Goal: Task Accomplishment & Management: Complete application form

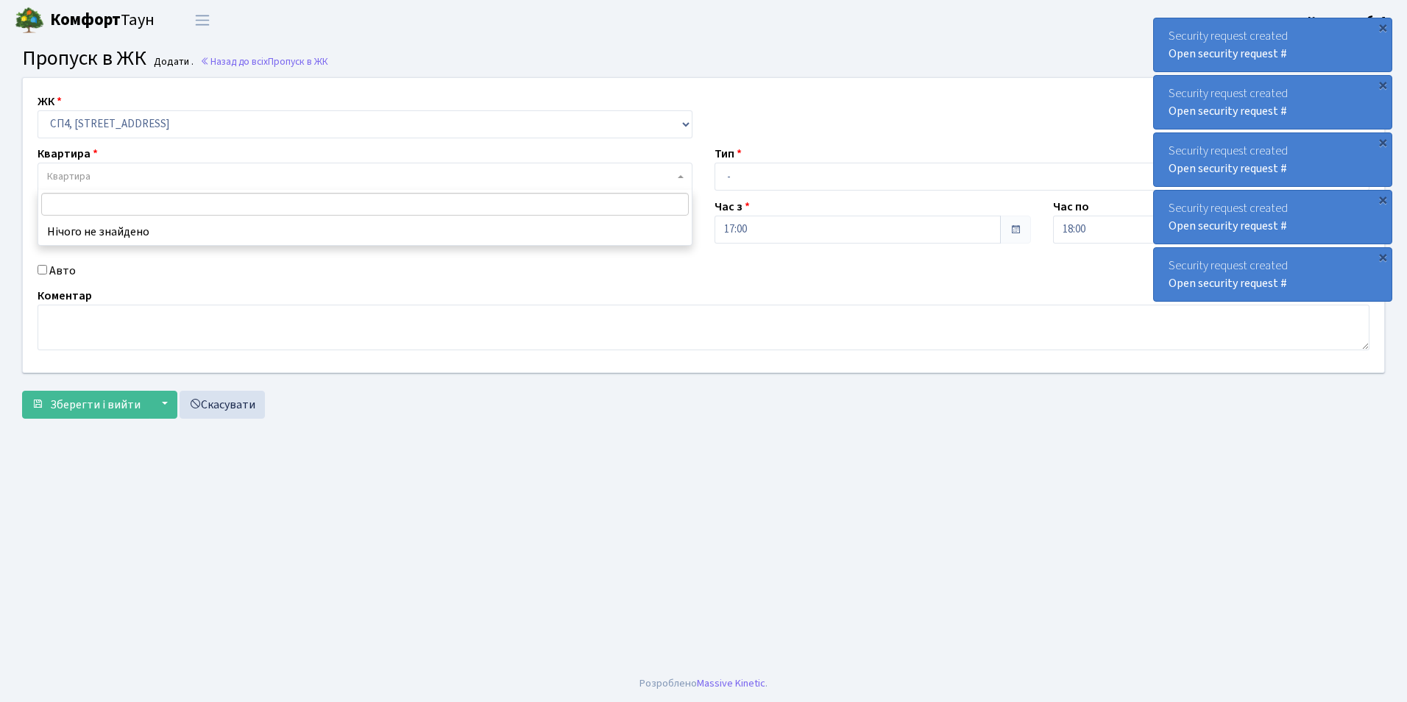
select select "325"
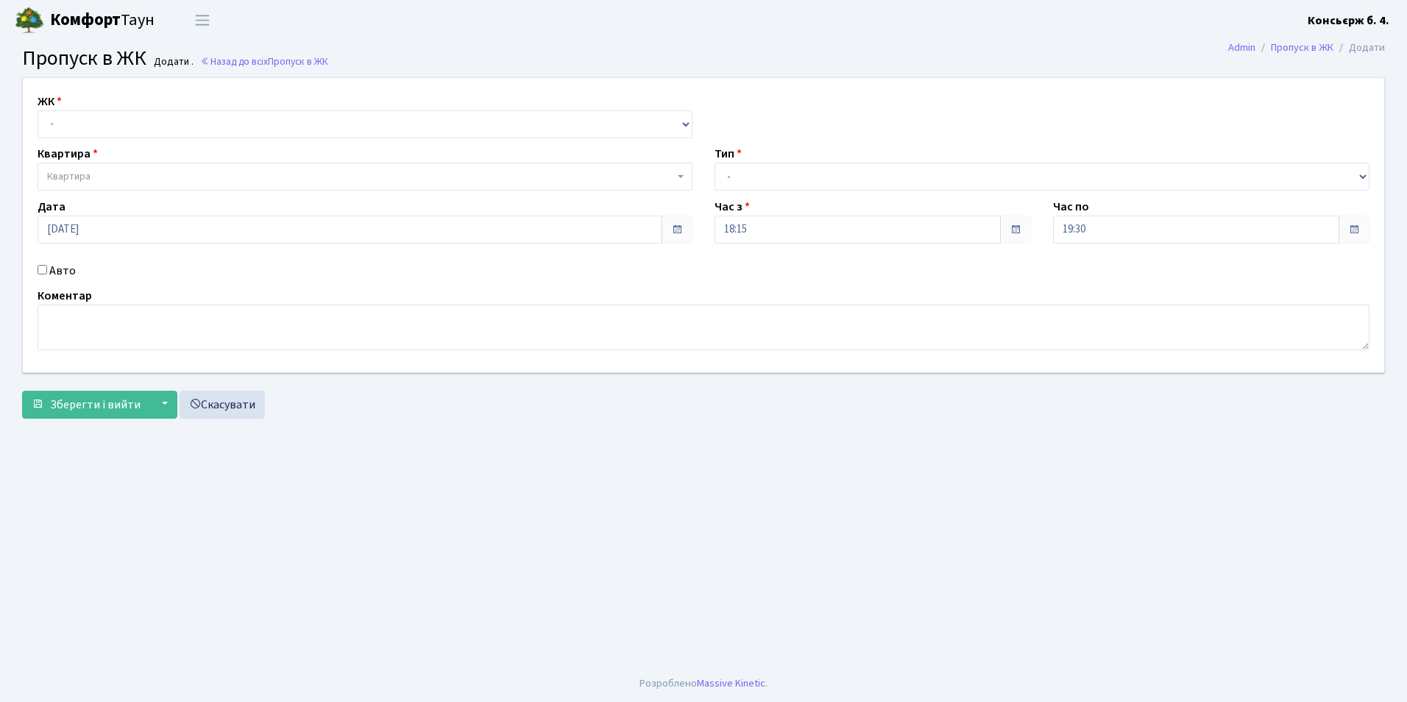
click at [68, 12] on b "Комфорт" at bounding box center [85, 20] width 71 height 24
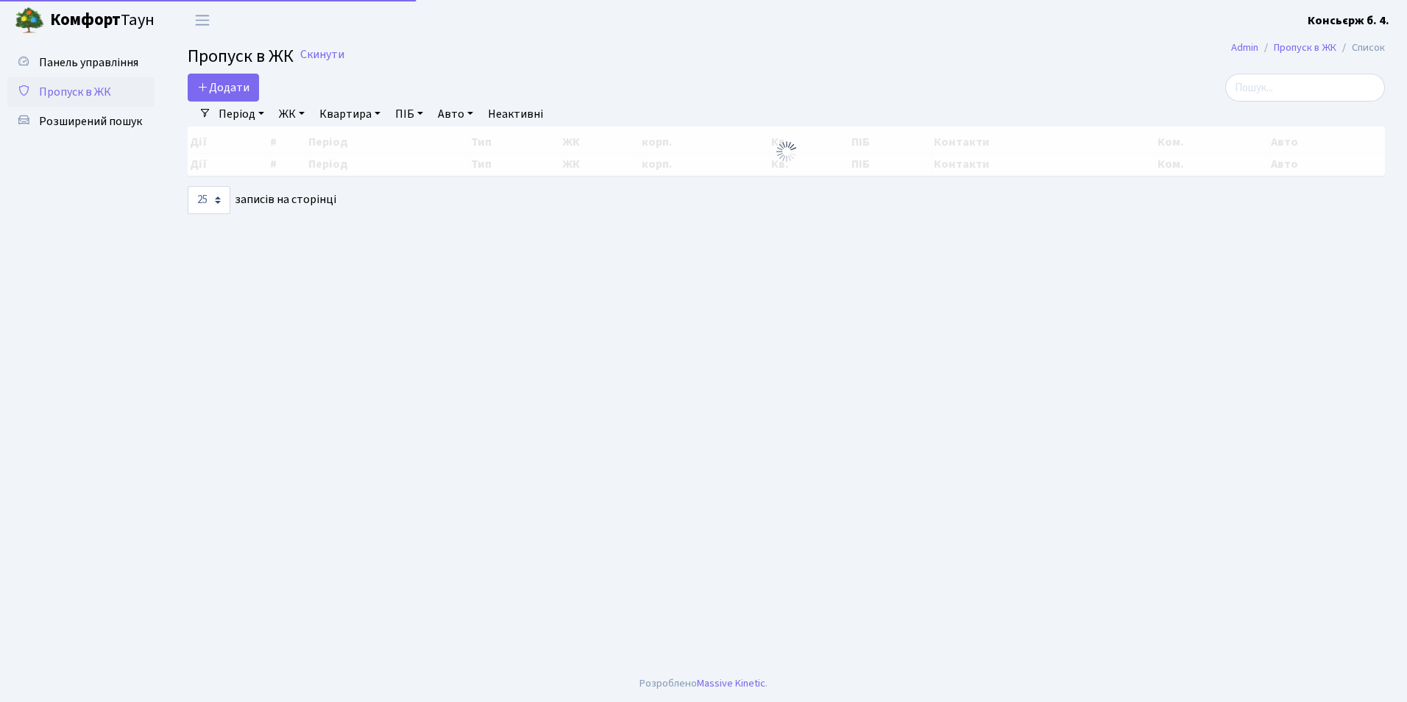
select select "25"
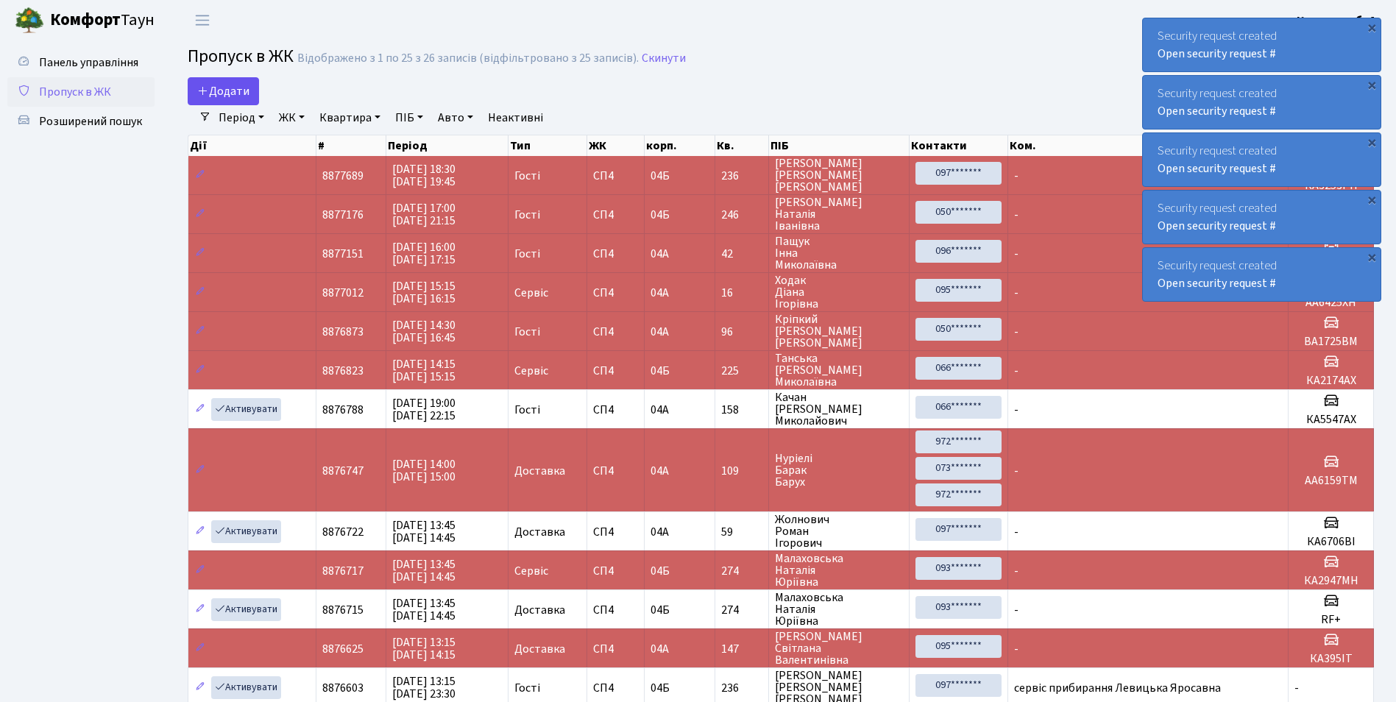
click at [261, 85] on div "Додати" at bounding box center [580, 91] width 784 height 28
click at [257, 90] on link "Додати" at bounding box center [223, 91] width 71 height 28
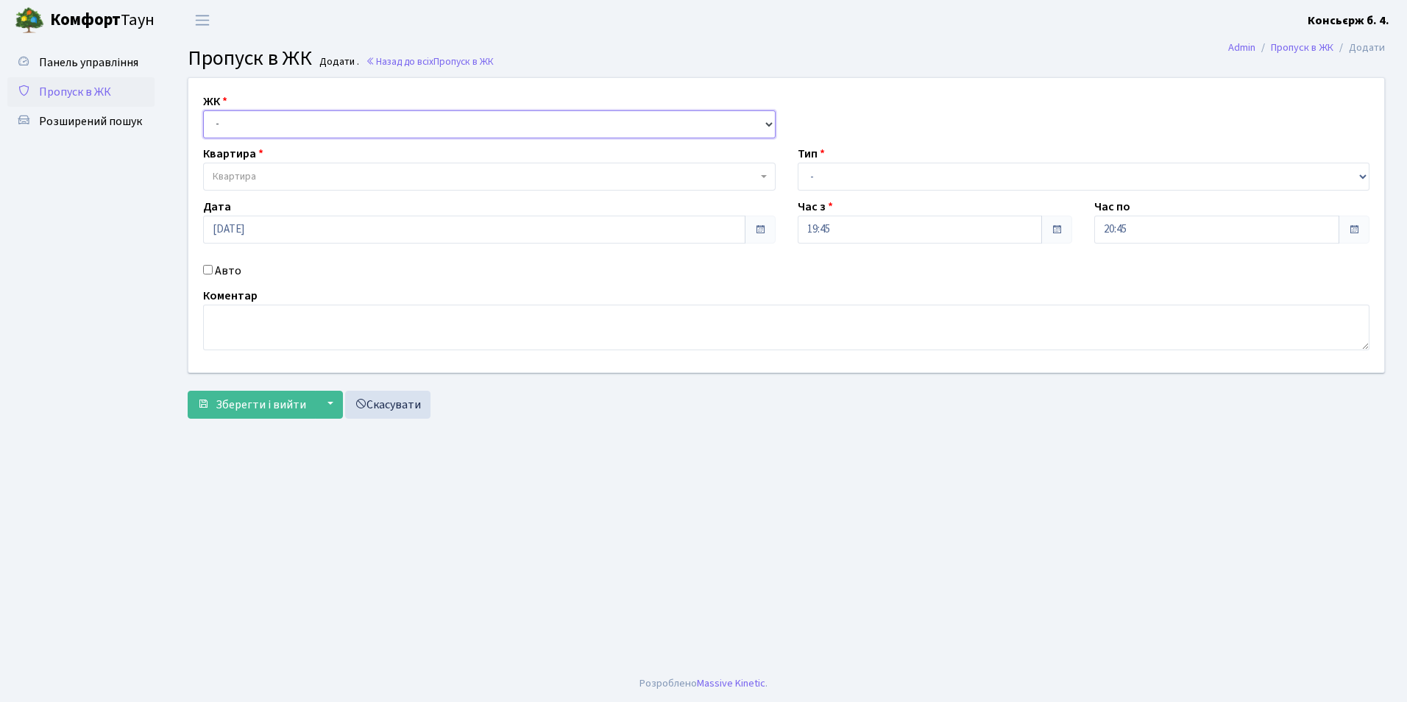
click at [268, 132] on select "- [STREET_ADDRESS]" at bounding box center [489, 124] width 573 height 28
select select "325"
click at [203, 110] on select "- [STREET_ADDRESS]" at bounding box center [489, 124] width 573 height 28
select select
click at [275, 173] on span "Квартира" at bounding box center [485, 176] width 545 height 15
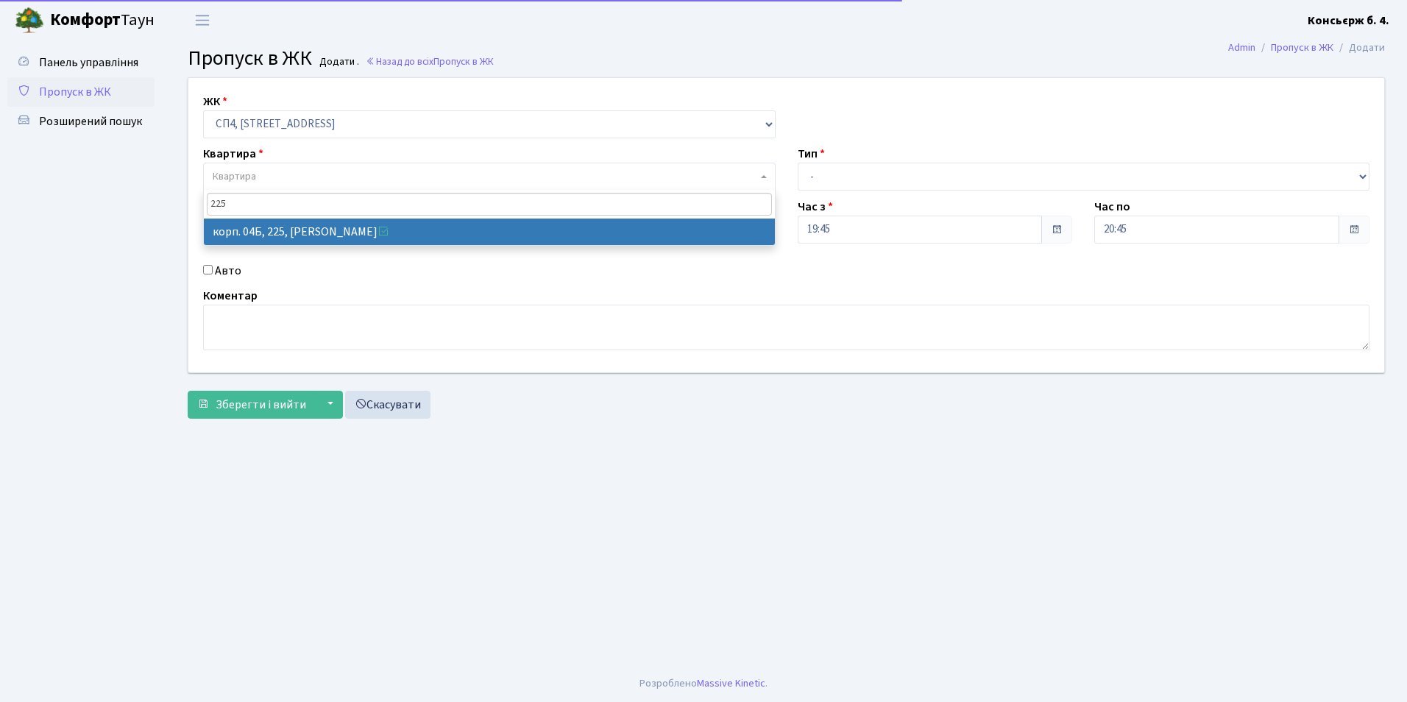
type input "225"
select select "21253"
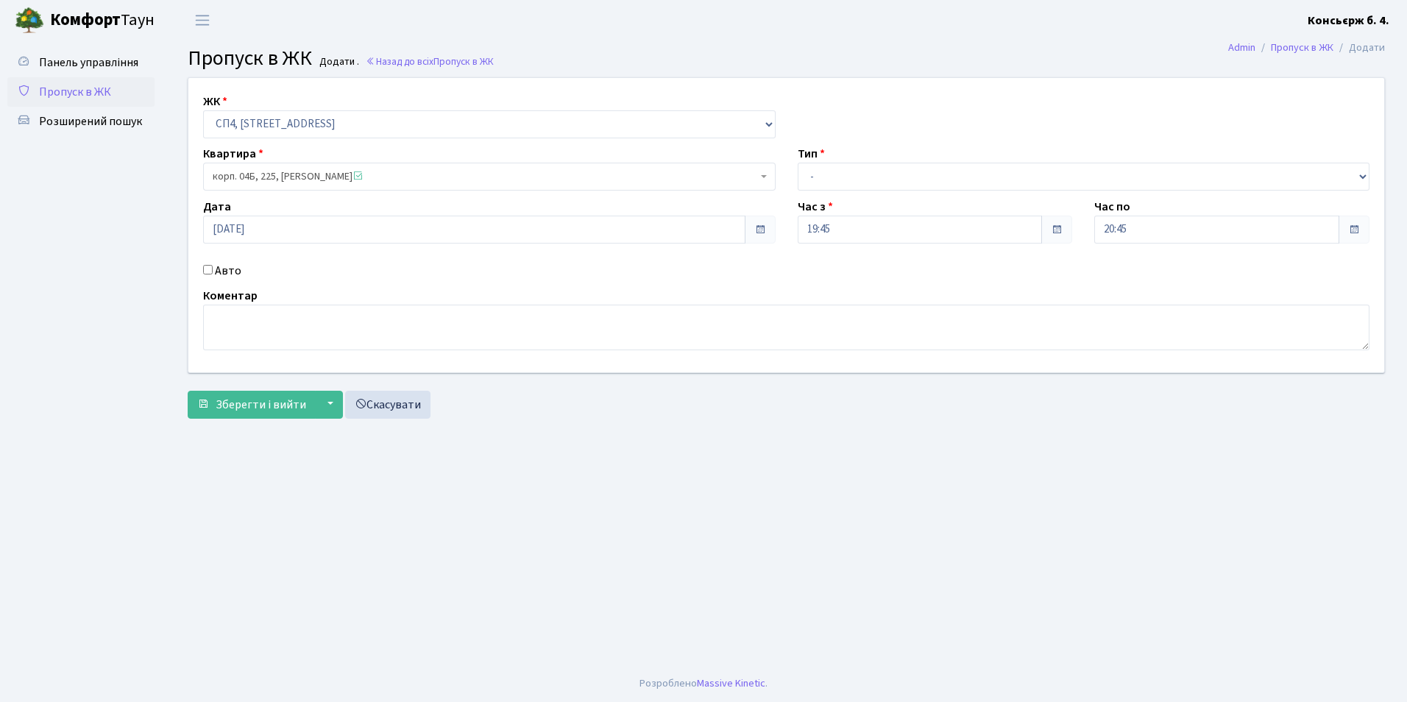
click at [211, 269] on input "Авто" at bounding box center [208, 270] width 10 height 10
checkbox input "true"
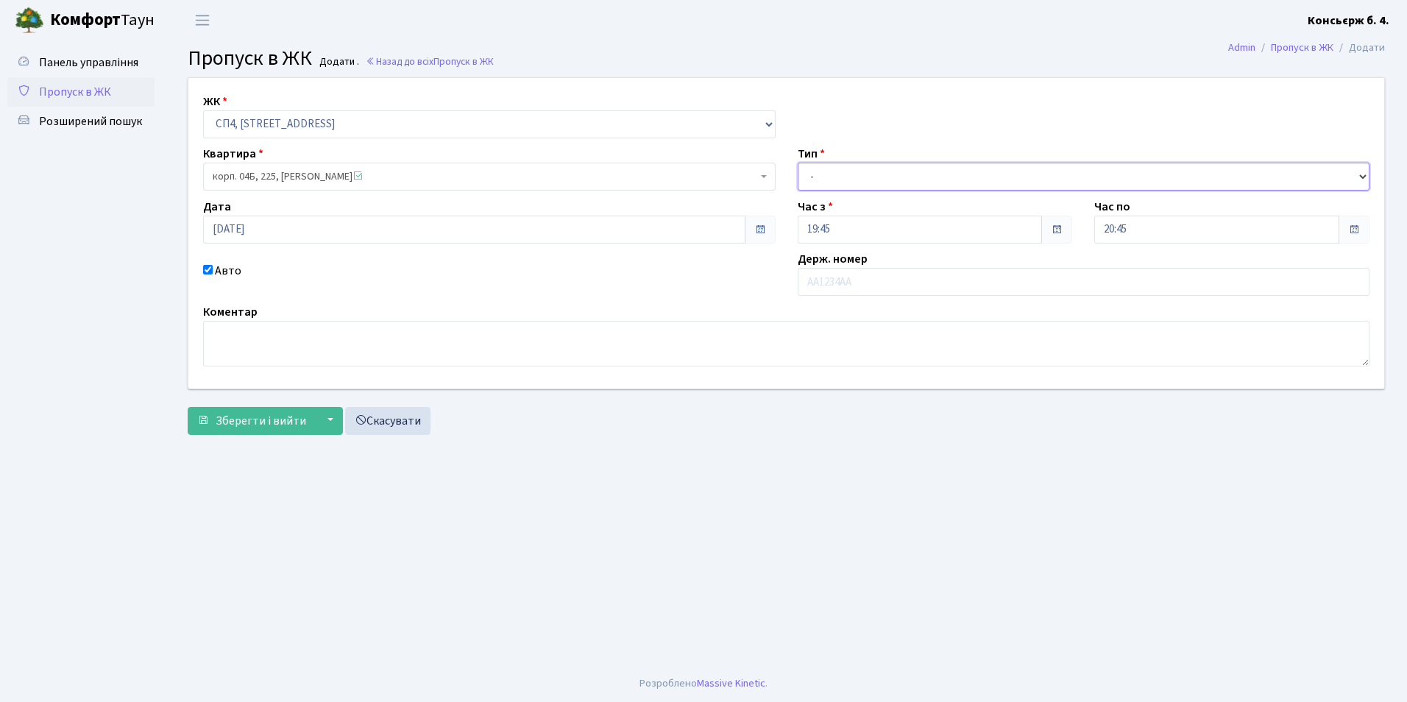
click at [910, 177] on select "- Доставка Таксі Гості Сервіс" at bounding box center [1084, 177] width 573 height 28
select select "1"
click at [798, 163] on select "- Доставка Таксі Гості Сервіс" at bounding box center [1084, 177] width 573 height 28
click at [877, 293] on input "text" at bounding box center [1084, 282] width 573 height 28
type input "К"
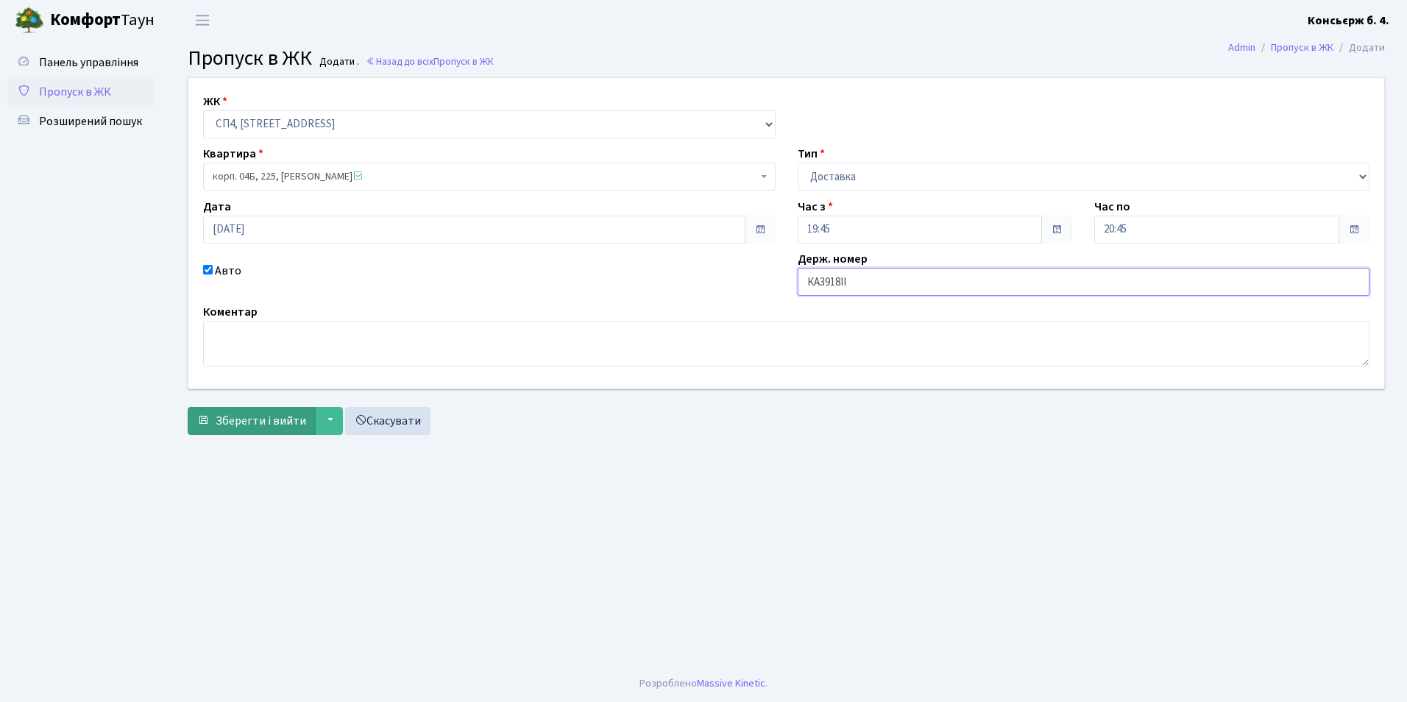
type input "КА3918ІІ"
click at [231, 419] on span "Зберегти і вийти" at bounding box center [261, 421] width 91 height 16
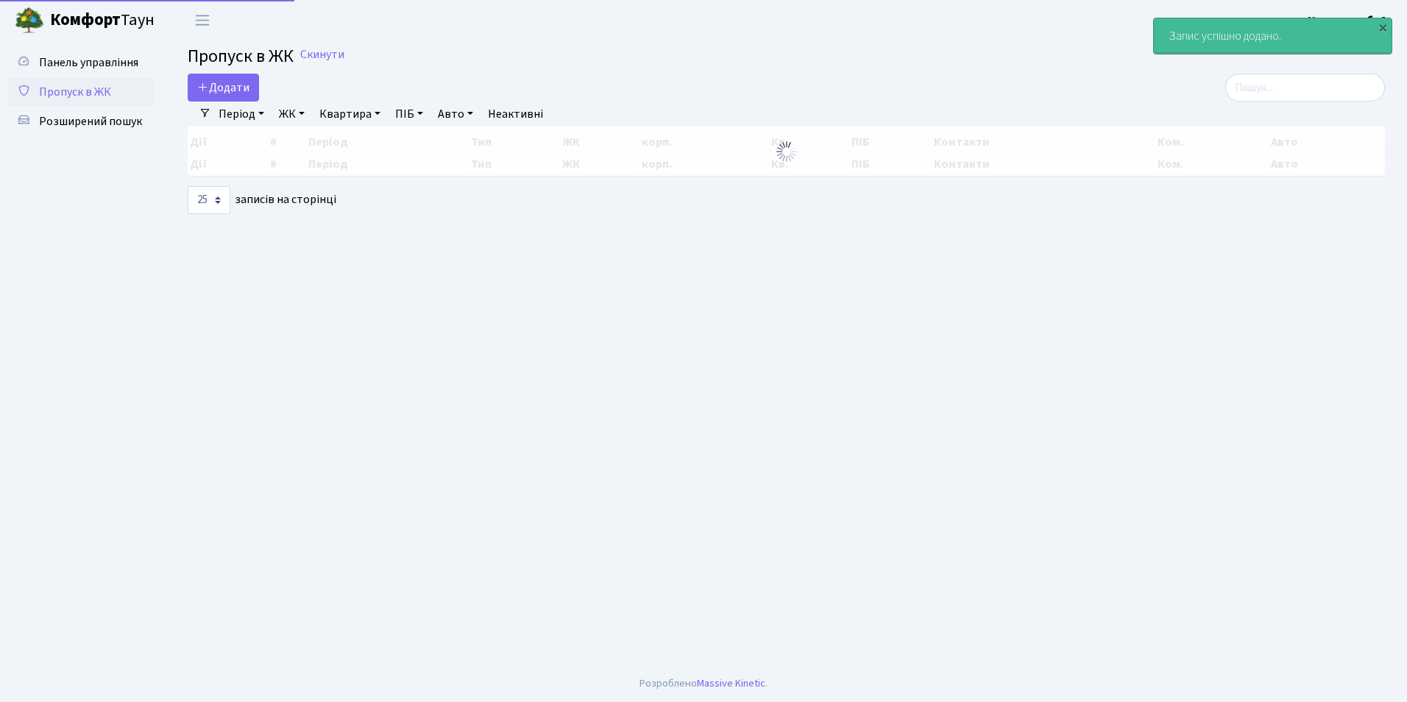
select select "25"
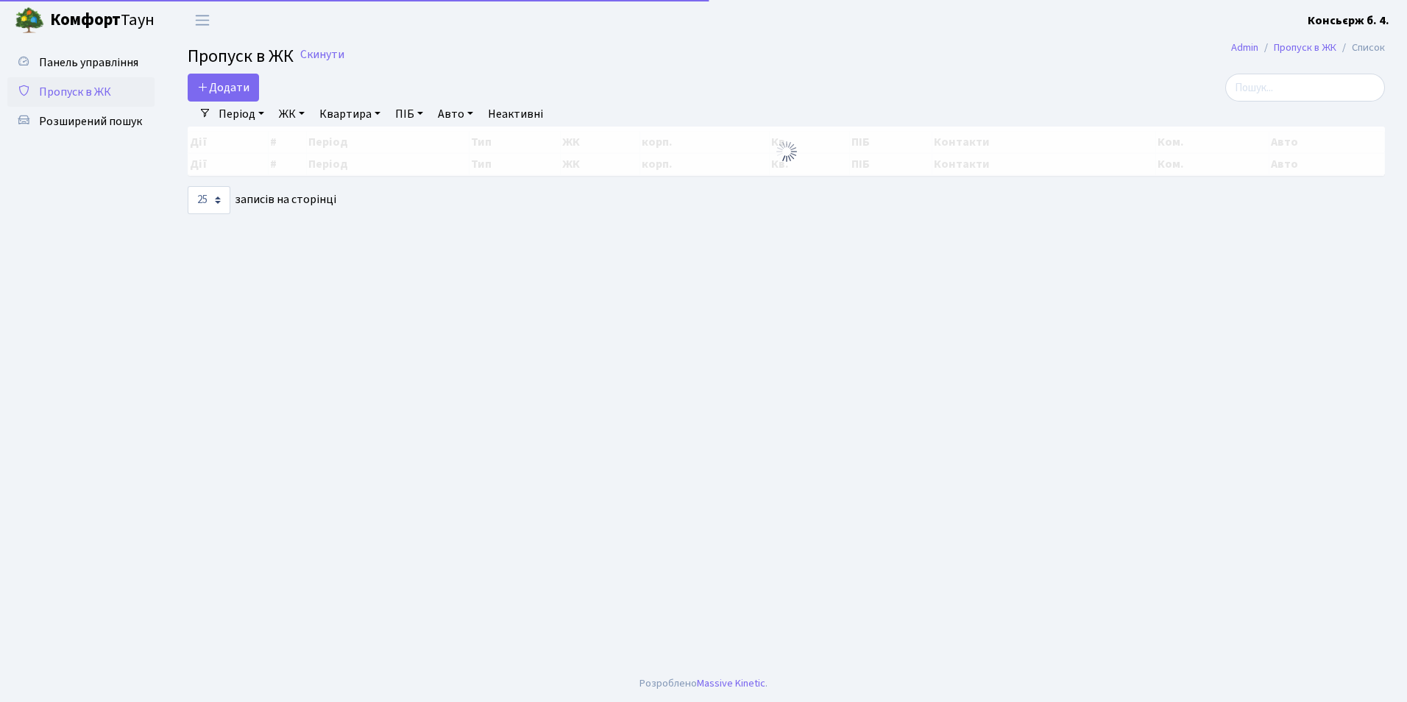
select select "25"
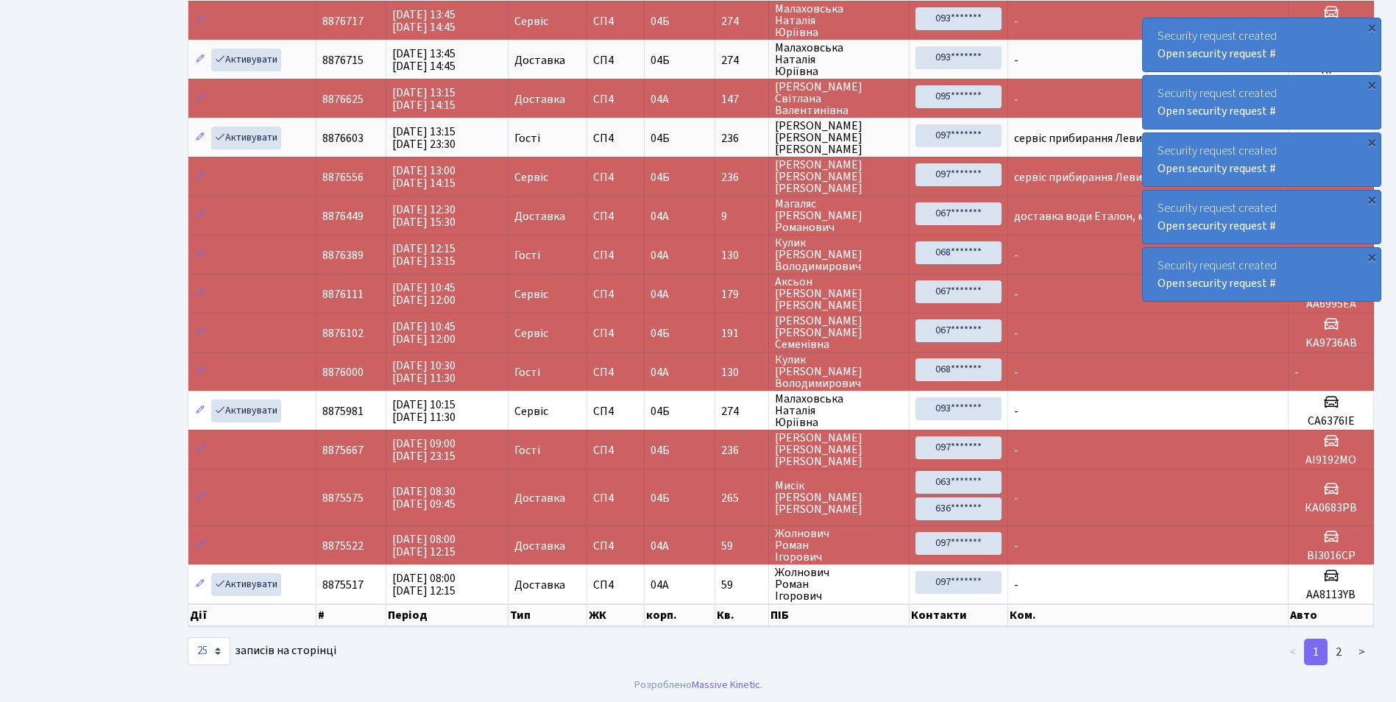
scroll to position [590, 0]
